Goal: Information Seeking & Learning: Learn about a topic

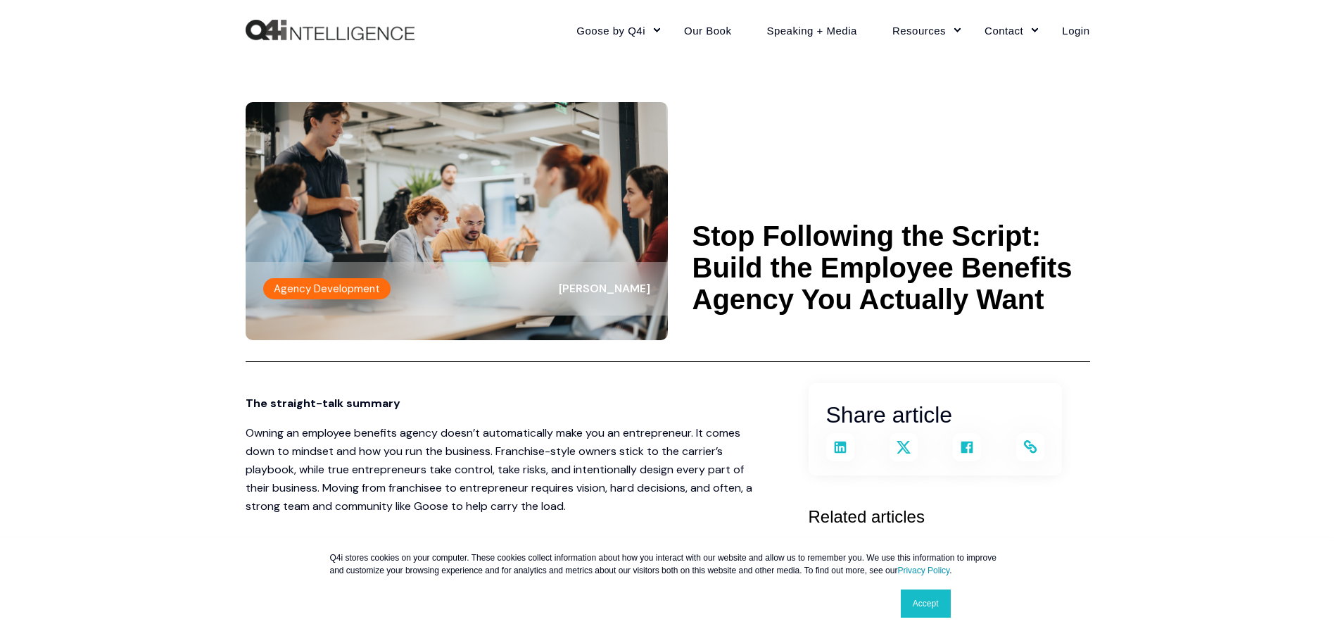
click at [928, 605] on link "Accept" at bounding box center [926, 603] width 50 height 28
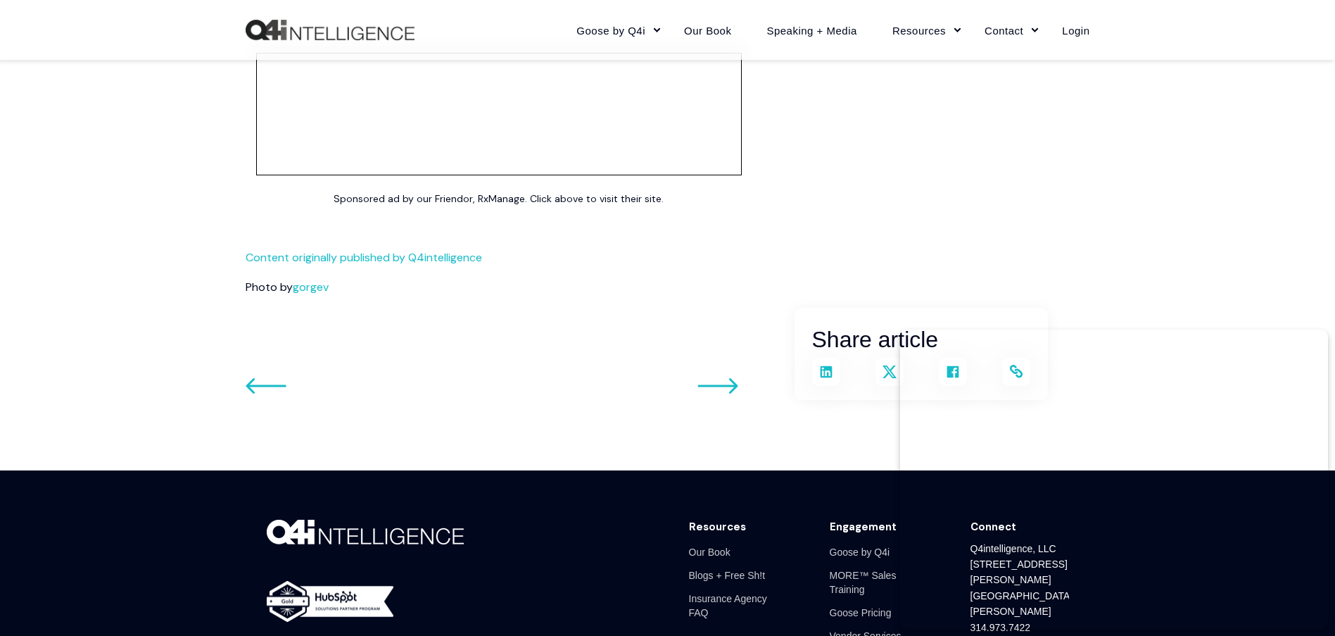
scroll to position [3520, 0]
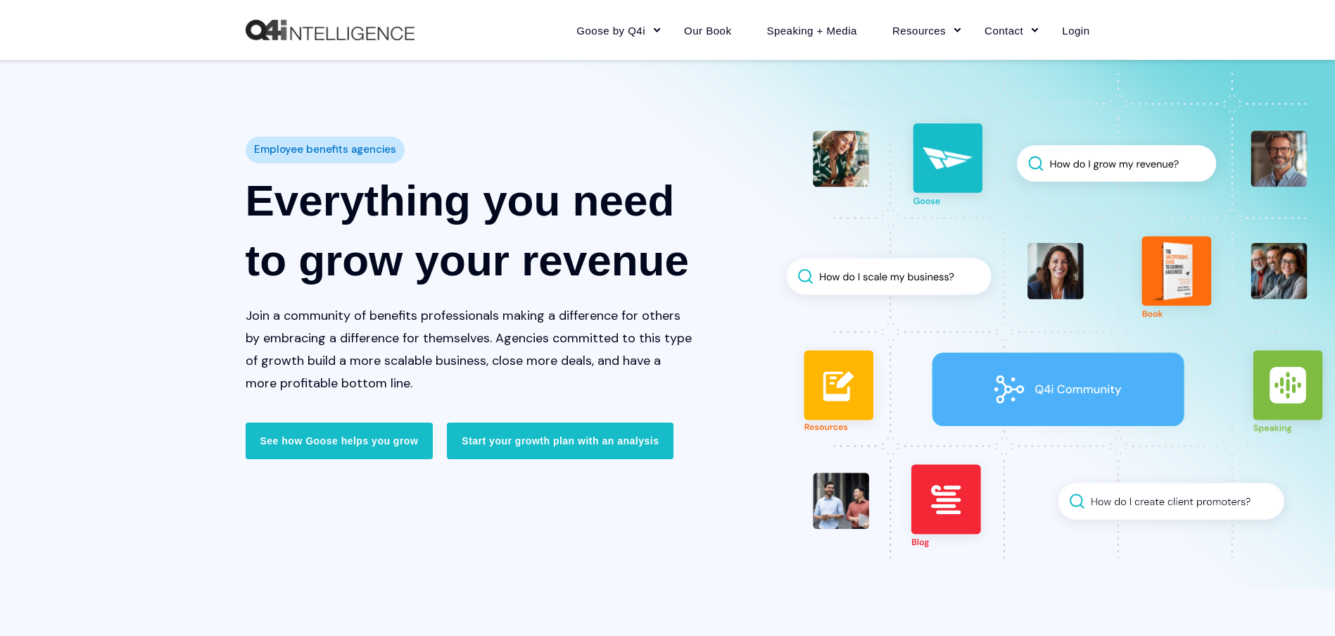
scroll to position [70, 0]
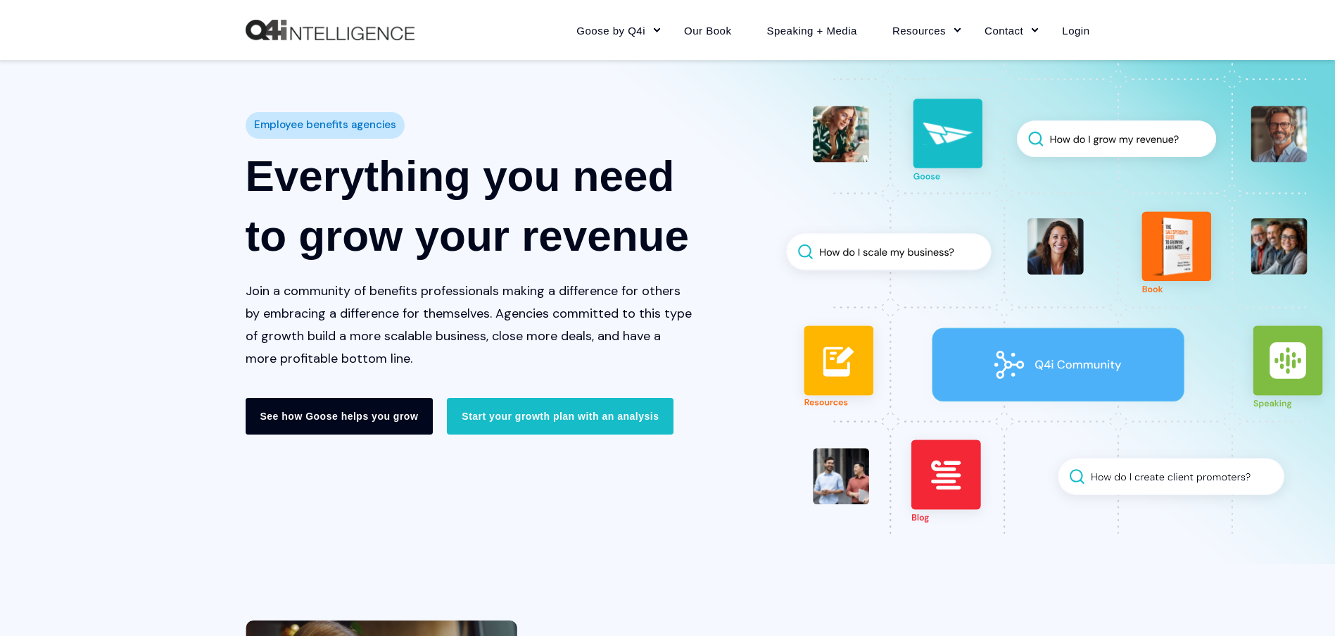
click at [367, 416] on link "See how Goose helps you grow" at bounding box center [340, 416] width 188 height 37
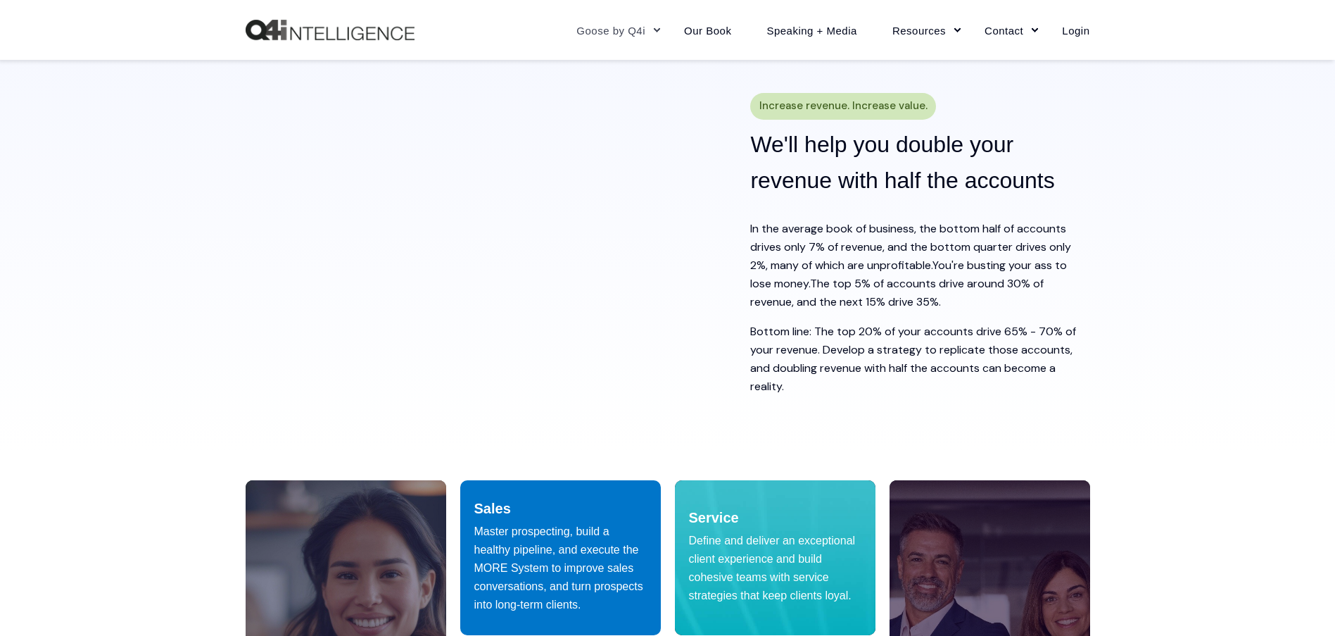
scroll to position [493, 0]
